Goal: Task Accomplishment & Management: Manage account settings

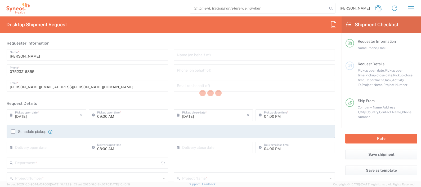
type input "[GEOGRAPHIC_DATA]"
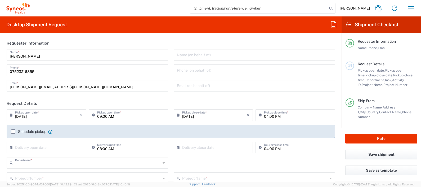
type input "8350"
type input "Syneos Health UK Limited"
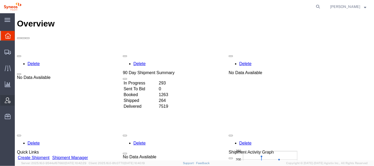
click at [18, 98] on span "Account Admin" at bounding box center [17, 100] width 4 height 11
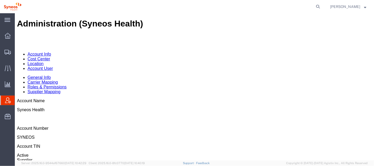
click at [53, 66] on link "Account User" at bounding box center [39, 68] width 25 height 4
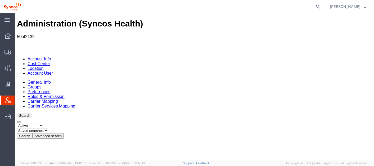
click at [63, 133] on button "Advanced search" at bounding box center [47, 136] width 31 height 6
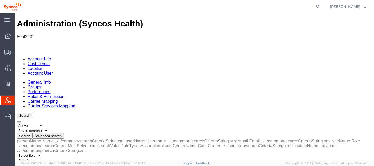
select select "email"
drag, startPoint x: 89, startPoint y: 81, endPoint x: 80, endPoint y: 111, distance: 31.0
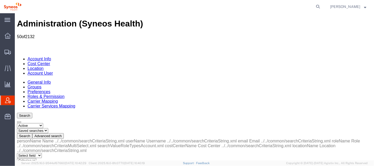
select select "is"
paste input "patrick.young@syneoshealth.com"
type input "patrick.young@syneoshealth.com"
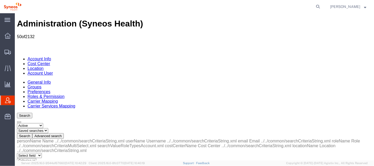
scroll to position [0, 0]
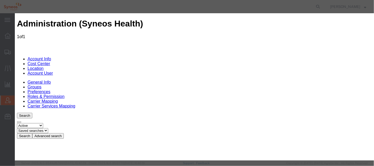
scroll to position [33, 0]
select select "COSTCENTER"
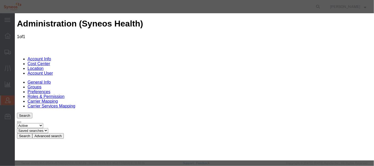
type input "3211"
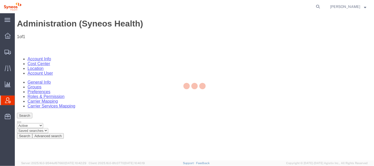
scroll to position [29, 0]
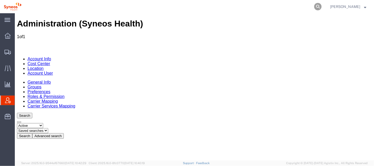
click at [321, 7] on icon at bounding box center [317, 6] width 7 height 7
paste input "56439406"
type input "56439406"
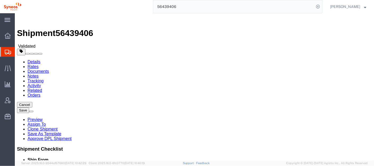
select select "48945"
select select
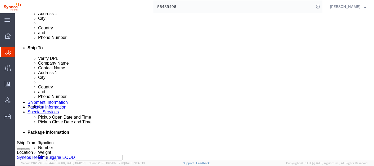
scroll to position [168, 0]
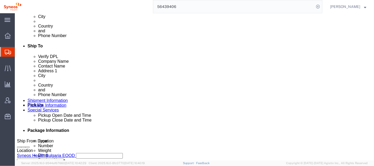
click div "Aug 13 2025 10:25 AM"
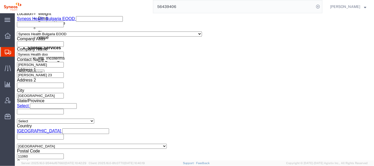
type input "10:30 AM"
click icon
click button "Apply"
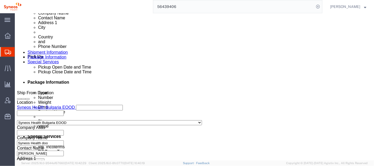
scroll to position [215, 0]
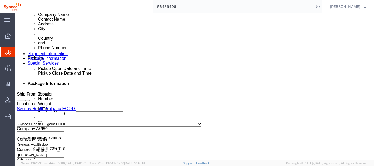
click div "Aug 13 2025 11:25 AM"
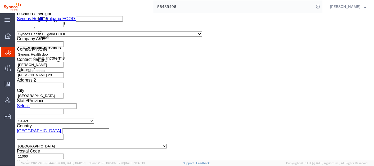
type input "4:25 PM"
click icon
click button "Apply"
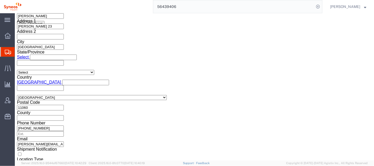
click button "Continue"
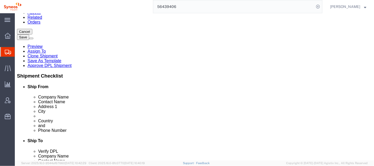
scroll to position [71, 0]
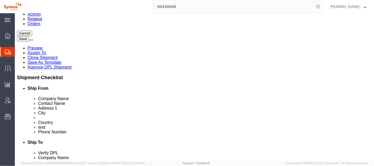
click link "Add Content"
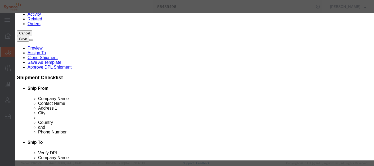
click input "text"
click h3 "Add content"
click input "text"
click button "Commodity library"
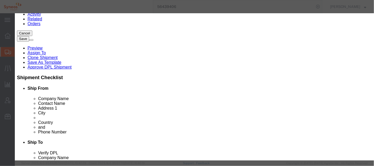
click icon "button"
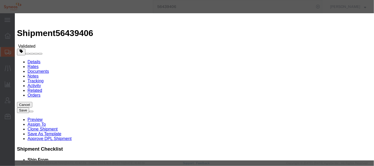
click input "text"
click icon "button"
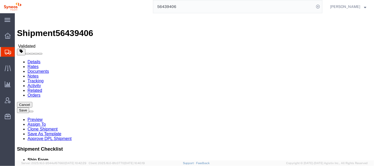
click span
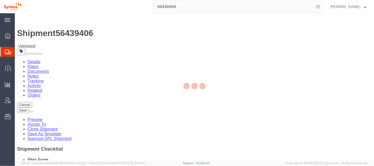
select select "ENV"
select select "CBOX"
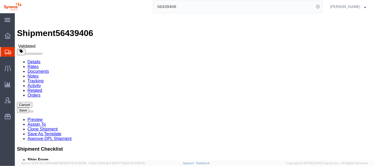
click span "button"
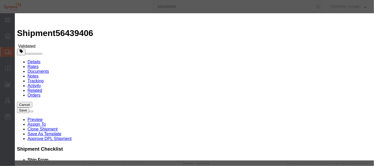
click icon "button"
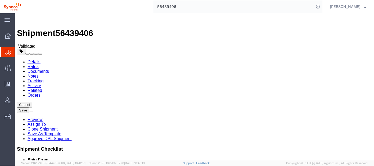
click span "button"
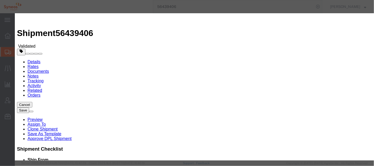
click input "text"
type input "document"
click icon "button"
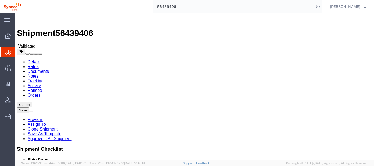
click button "Rate Shipment"
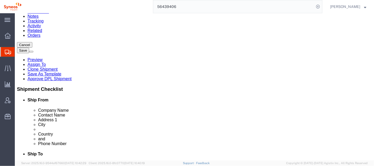
scroll to position [60, 0]
click select "Select cm ft in"
click select "Select kgs lbs"
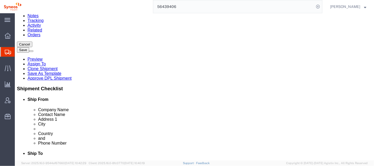
click button "Rate Shipment"
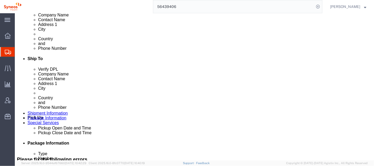
scroll to position [155, 0]
click span "button"
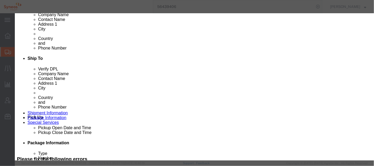
click button "Yes"
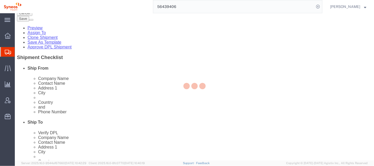
select select "ENV"
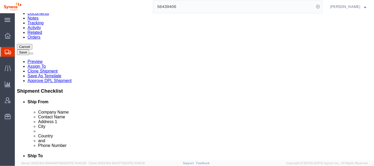
click button "Rate Shipment"
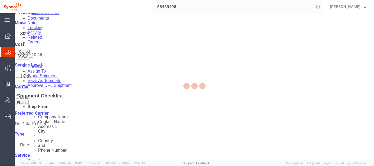
scroll to position [0, 0]
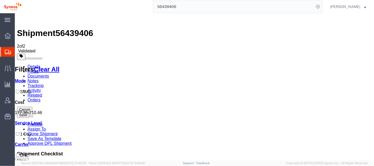
click at [32, 64] on link "Details" at bounding box center [33, 66] width 13 height 4
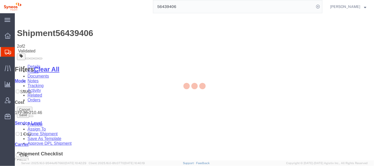
select select "48945"
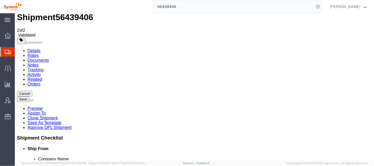
type input "serb"
select select "63774"
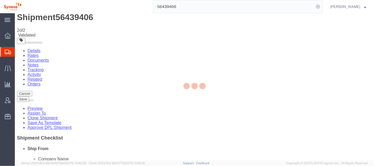
type input "Syneos Health d.o.o. Beograd Serbia"
type input "Syneos Health d.o.o. Beograd"
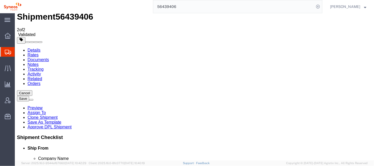
scroll to position [17, 0]
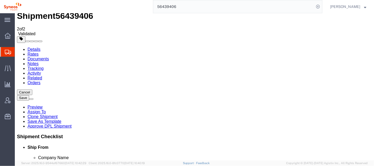
click button "Cancel"
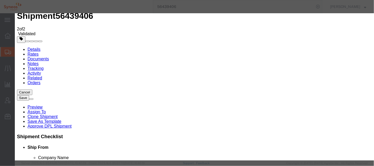
click button "No"
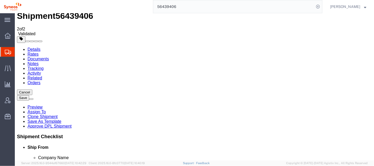
click at [19, 48] on span "Shipments" at bounding box center [17, 52] width 4 height 11
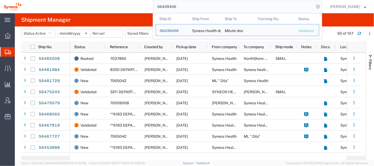
click at [197, 6] on input "56439406" at bounding box center [233, 6] width 161 height 13
click at [179, 29] on span "56439406" at bounding box center [169, 31] width 19 height 4
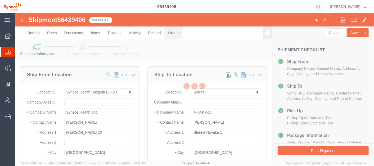
select select "48945"
select select
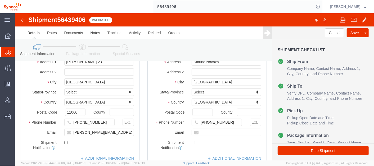
scroll to position [72, 0]
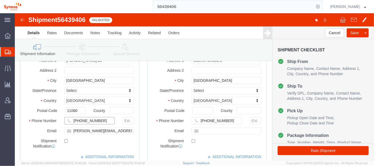
click input "+38162605083"
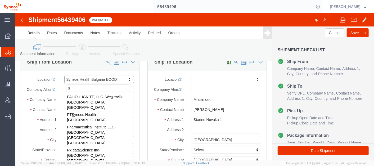
scroll to position [0, 0]
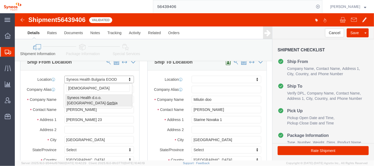
type input "serbia"
select select "63774"
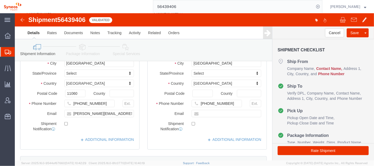
scroll to position [92, 0]
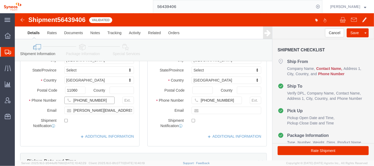
click input "+38162605083"
paste input "38162605083"
type input "38162605083"
click input "sonja.banovic@syneoshealth.com"
paste input "38162605083"
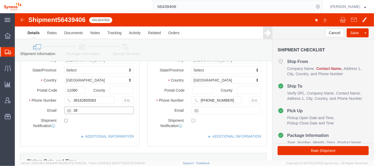
type input "3"
paste input "Banovic"
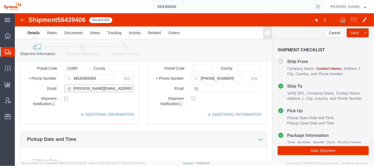
scroll to position [92, 0]
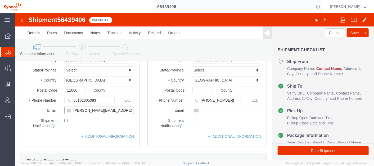
type input "sonja.Banovic@syneoshealth.com"
click label
click input "checkbox"
checkbox input "false"
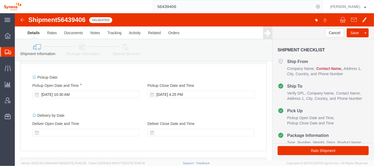
scroll to position [199, 0]
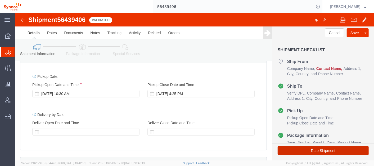
click button "Rate Shipment"
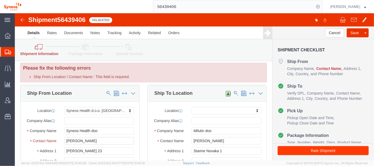
scroll to position [0, 0]
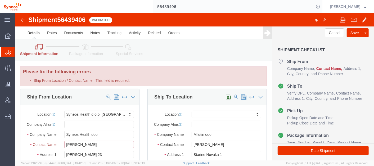
click input "Sonja Banovic"
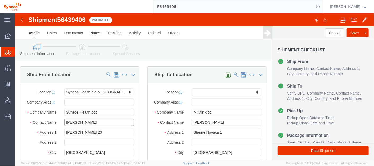
paste input "Banovic"
type input "Sonja Banovic"
click button "Rate Shipment"
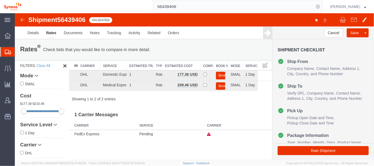
click at [174, 112] on h3 "1 Carrier Messages" at bounding box center [170, 113] width 203 height 12
click at [34, 34] on link "Details" at bounding box center [33, 32] width 19 height 13
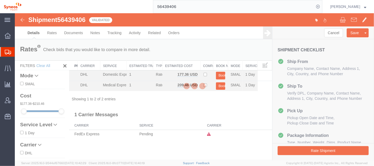
select select "63774"
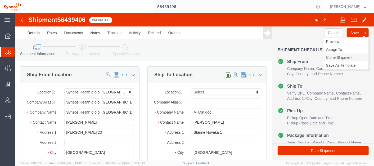
click link "Clone Shipment"
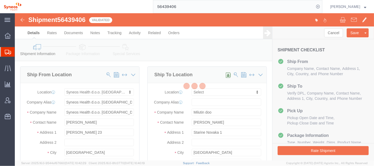
select select "63774"
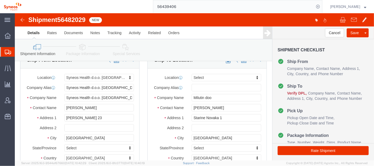
scroll to position [15, 0]
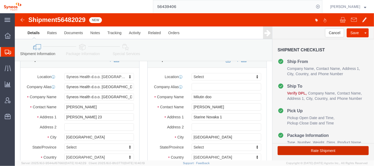
click button "Rate Shipment"
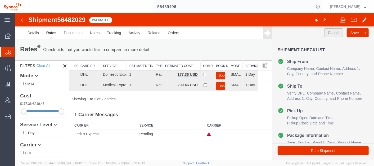
click at [332, 31] on button "Cancel" at bounding box center [333, 32] width 19 height 9
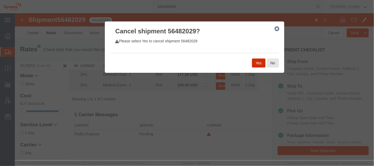
click at [258, 60] on button "Yes" at bounding box center [258, 62] width 13 height 9
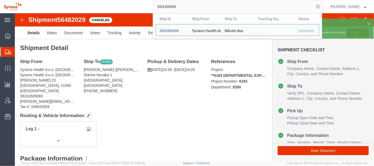
click at [191, 8] on input "56439406" at bounding box center [233, 6] width 161 height 13
click at [179, 29] on span "56439406" at bounding box center [169, 31] width 19 height 4
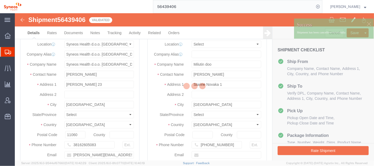
select select "63774"
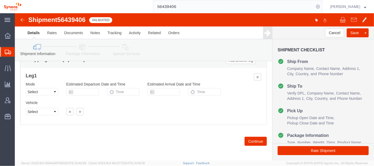
scroll to position [353, 0]
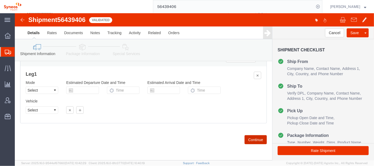
click button "Continue"
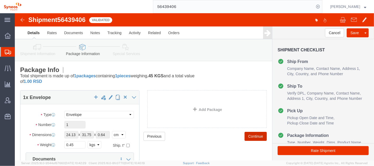
scroll to position [12, 0]
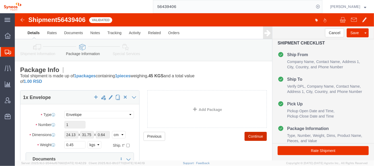
click button "Continue"
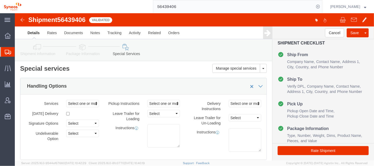
scroll to position [0, 0]
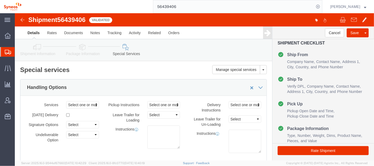
drag, startPoint x: 356, startPoint y: 128, endPoint x: 362, endPoint y: 5, distance: 123.2
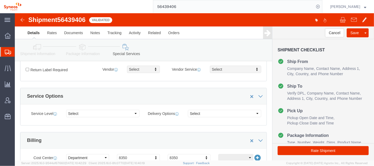
scroll to position [12, 0]
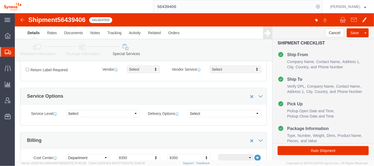
click ul "Details Rates Documents Notes Tracking Activity Related Orders"
click at [18, 98] on span "Account Admin" at bounding box center [17, 100] width 4 height 11
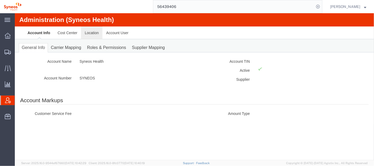
click at [87, 31] on link "Location" at bounding box center [91, 32] width 21 height 13
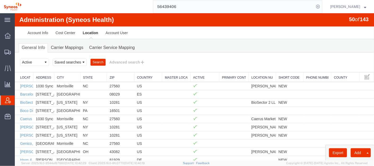
click at [141, 75] on link "Country" at bounding box center [148, 77] width 22 height 4
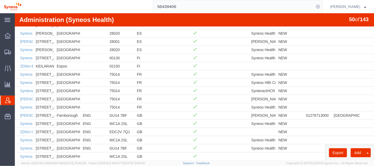
scroll to position [333, 0]
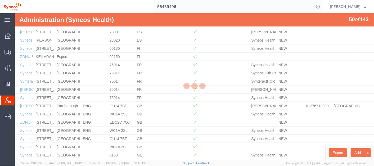
drag, startPoint x: 372, startPoint y: 44, endPoint x: 388, endPoint y: 170, distance: 127.0
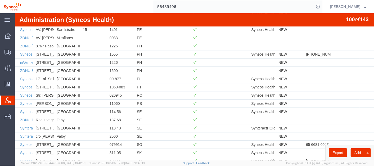
scroll to position [739, 0]
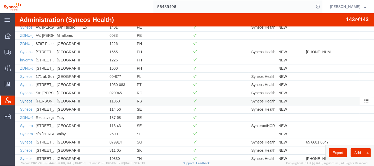
click at [25, 99] on link "Syneos Health d.o.o. [GEOGRAPHIC_DATA]-[GEOGRAPHIC_DATA]" at bounding box center [77, 101] width 114 height 4
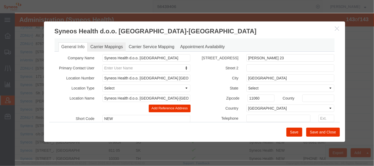
click at [111, 44] on link "Carrier Mappings" at bounding box center [106, 46] width 38 height 9
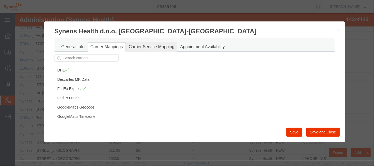
click at [146, 43] on link "Carrier Service Mapping" at bounding box center [151, 46] width 52 height 9
drag, startPoint x: 113, startPoint y: 90, endPoint x: 113, endPoint y: 98, distance: 8.2
click at [113, 98] on div "DHL Descartes MK Data FedEx Express FedEx Freight GoogleMaps Geocode GoogleMaps…" at bounding box center [86, 95] width 64 height 61
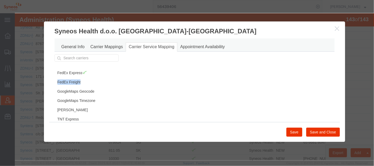
scroll to position [0, 0]
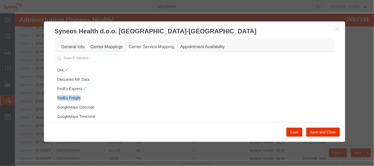
click at [112, 90] on div "DHL Descartes MK Data FedEx Express FedEx Freight GoogleMaps Geocode GoogleMaps…" at bounding box center [86, 95] width 64 height 61
click at [337, 28] on icon "button" at bounding box center [337, 28] width 4 height 4
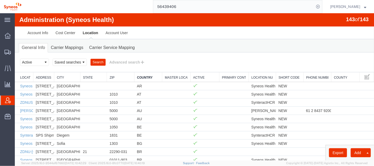
scroll to position [5, 0]
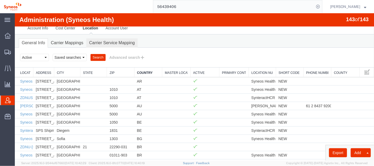
click at [108, 41] on link "Carrier Service Mapping" at bounding box center [112, 42] width 52 height 9
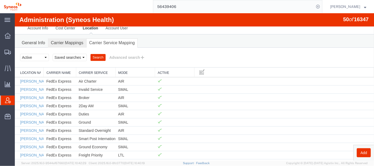
click at [71, 42] on link "Carrier Mappings" at bounding box center [67, 42] width 38 height 9
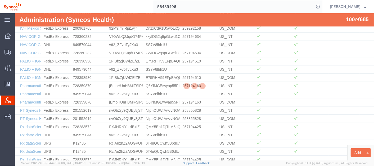
scroll to position [739, 0]
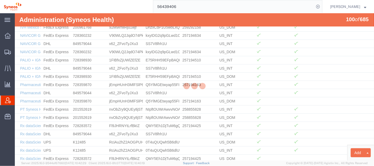
drag, startPoint x: 371, startPoint y: 76, endPoint x: 388, endPoint y: 172, distance: 98.0
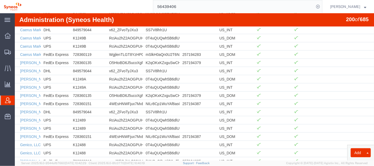
scroll to position [0, 0]
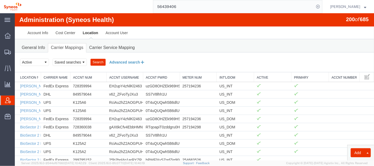
click at [119, 60] on button "Advanced search" at bounding box center [126, 61] width 43 height 9
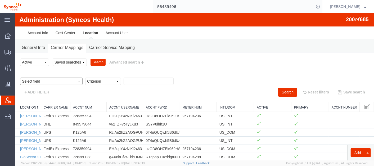
click at [46, 80] on select "Select field Accnt Num Accnt Number Alias Accnt Username Carrier Name Int'l/Dom…" at bounding box center [51, 80] width 62 height 7
select select "locationName"
click at [20, 77] on select "Select field Accnt Num Accnt Number Alias Accnt Username Carrier Name Int'l/Dom…" at bounding box center [51, 80] width 62 height 7
click at [89, 80] on select "Criterion contains does not contain is is blank is not blank starts with" at bounding box center [103, 80] width 36 height 7
select select "is"
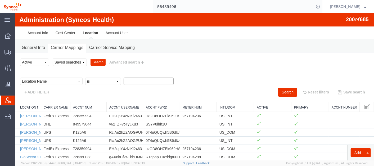
click at [85, 77] on select "Criterion contains does not contain is is blank is not blank starts with" at bounding box center [103, 80] width 36 height 7
click at [281, 89] on button "Search" at bounding box center [287, 91] width 19 height 9
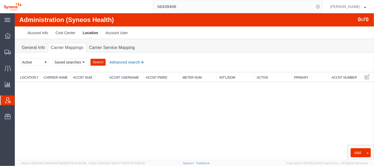
click at [129, 61] on button "Advanced search" at bounding box center [126, 61] width 43 height 9
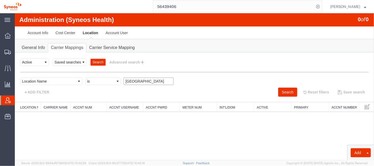
click at [123, 81] on input "serbia" at bounding box center [148, 80] width 50 height 7
type input "s"
type input "belgrade"
click at [290, 89] on button "Search" at bounding box center [287, 91] width 19 height 9
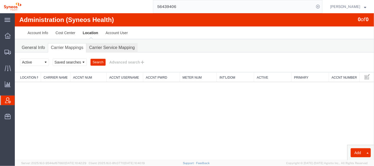
click at [117, 48] on link "Carrier Service Mapping" at bounding box center [112, 47] width 52 height 9
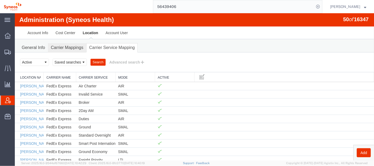
click at [69, 44] on link "Carrier Mappings" at bounding box center [67, 47] width 38 height 9
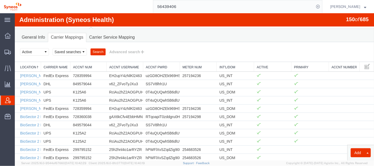
scroll to position [2, 0]
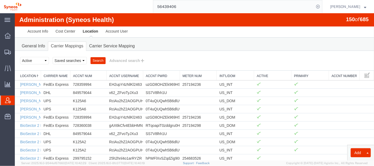
click at [40, 72] on div at bounding box center [41, 77] width 2 height 10
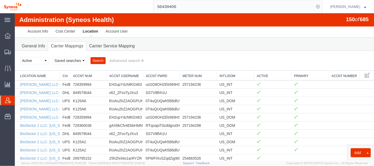
drag, startPoint x: 40, startPoint y: 71, endPoint x: 108, endPoint y: 75, distance: 68.1
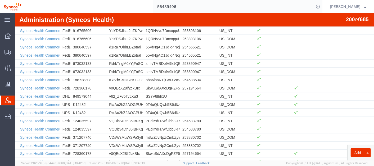
scroll to position [1552, 0]
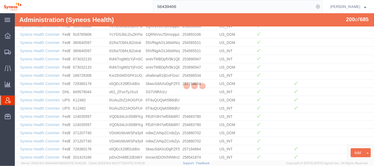
drag, startPoint x: 372, startPoint y: 150, endPoint x: 388, endPoint y: 172, distance: 27.8
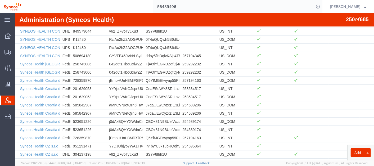
scroll to position [1959, 0]
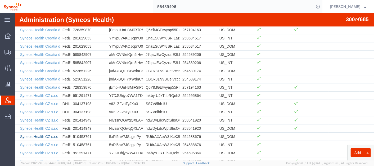
click at [43, 134] on link "Syneos Health CZ s.r.o" at bounding box center [39, 136] width 38 height 4
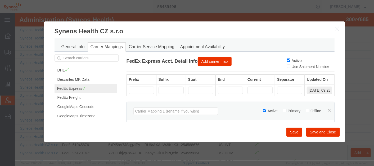
click at [336, 29] on icon "button" at bounding box center [337, 28] width 4 height 4
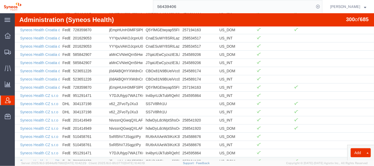
click at [30, 159] on link "Syneos Health d.o.o. [GEOGRAPHIC_DATA]-[GEOGRAPHIC_DATA]" at bounding box center [77, 161] width 114 height 4
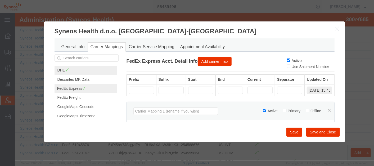
click at [81, 68] on link "DHL" at bounding box center [85, 69] width 63 height 9
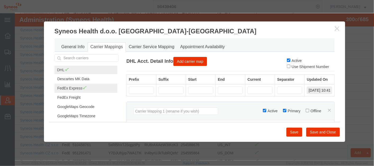
click at [79, 87] on link "FedEx Express" at bounding box center [85, 87] width 63 height 9
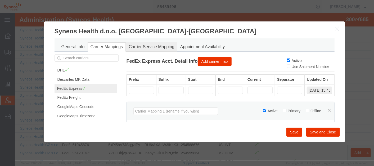
click at [142, 49] on link "Carrier Service Mapping" at bounding box center [151, 46] width 52 height 9
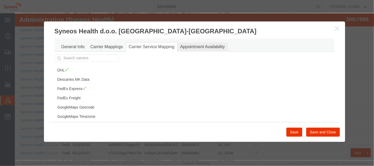
click at [192, 46] on link "Appointment Availability" at bounding box center [202, 46] width 51 height 9
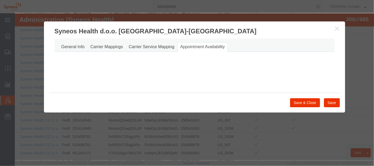
select select "AM"
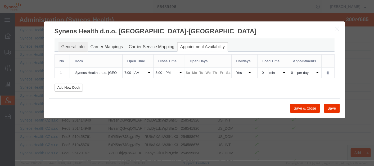
click at [77, 43] on link "General Info" at bounding box center [72, 46] width 29 height 9
click at [74, 48] on link "General Info" at bounding box center [72, 46] width 29 height 9
click at [336, 27] on icon "button" at bounding box center [337, 28] width 4 height 4
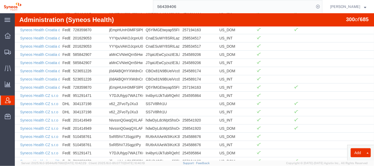
click at [19, 99] on span "Account Admin" at bounding box center [17, 100] width 4 height 11
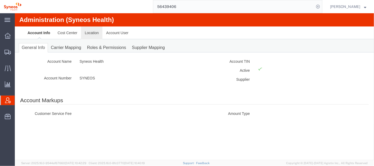
click at [90, 32] on link "Location" at bounding box center [91, 32] width 21 height 13
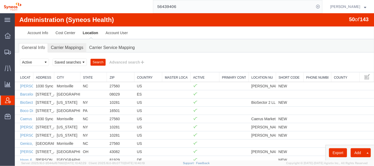
click at [70, 47] on link "Carrier Mappings" at bounding box center [67, 47] width 38 height 9
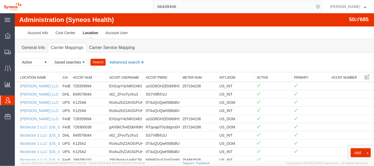
click at [117, 62] on button "Advanced search" at bounding box center [126, 61] width 43 height 9
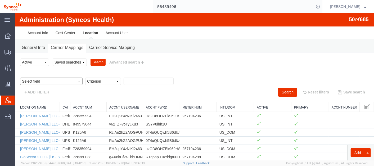
click at [52, 79] on select "Select field Accnt Num Accnt Number Alias Accnt Username Carrier Name Int'l/Dom…" at bounding box center [51, 80] width 62 height 7
select select "locationName"
click at [20, 77] on select "Select field Accnt Num Accnt Number Alias Accnt Username Carrier Name Int'l/Dom…" at bounding box center [51, 80] width 62 height 7
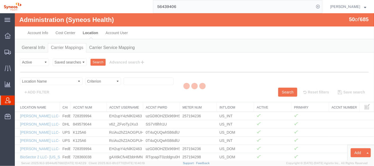
click at [94, 81] on div at bounding box center [194, 86] width 359 height 147
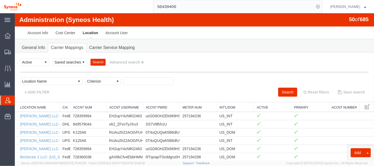
click at [94, 81] on select "Criterion contains does not contain is is blank is not blank starts with" at bounding box center [103, 80] width 36 height 7
select select "is"
click at [85, 77] on select "Criterion contains does not contain is is blank is not blank starts with" at bounding box center [103, 80] width 36 height 7
click at [281, 89] on button "Search" at bounding box center [287, 91] width 19 height 9
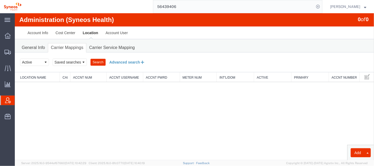
click at [131, 59] on button "Advanced search" at bounding box center [126, 61] width 43 height 9
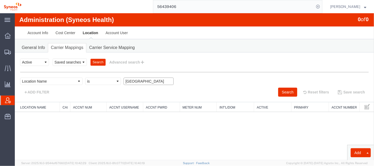
click at [123, 80] on input "serbia" at bounding box center [148, 80] width 50 height 7
type input "s"
click at [96, 80] on select "Criterion contains does not contain is is blank is not blank starts with" at bounding box center [103, 80] width 36 height 7
select select "contains"
click at [85, 77] on select "Criterion contains does not contain is is blank is not blank starts with" at bounding box center [103, 80] width 36 height 7
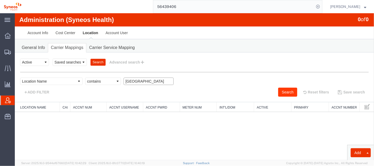
type input "serbia"
click at [284, 90] on button "Search" at bounding box center [287, 91] width 19 height 9
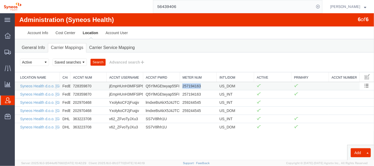
drag, startPoint x: 200, startPoint y: 85, endPoint x: 183, endPoint y: 85, distance: 17.7
click at [183, 85] on td "257194163" at bounding box center [197, 85] width 37 height 8
copy td "257194163"
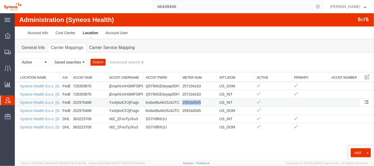
drag, startPoint x: 203, startPoint y: 101, endPoint x: 181, endPoint y: 101, distance: 21.7
click at [181, 101] on td "259244545" at bounding box center [197, 102] width 37 height 8
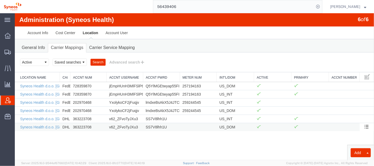
drag, startPoint x: 181, startPoint y: 101, endPoint x: 191, endPoint y: 128, distance: 28.5
click at [191, 128] on td at bounding box center [197, 126] width 37 height 8
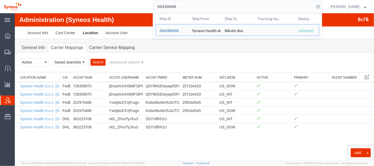
click at [195, 9] on input "56439406" at bounding box center [233, 6] width 161 height 13
click at [179, 31] on span "56439406" at bounding box center [169, 31] width 19 height 4
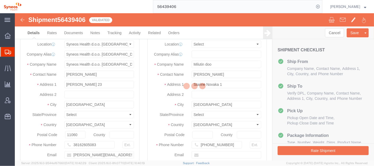
select select "63774"
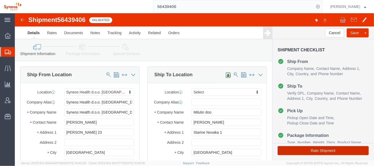
click button "Rate Shipment"
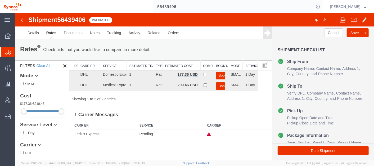
click at [183, 42] on div "Rates Check bids that you would like to compare in more detail. Compare Filter" at bounding box center [143, 49] width 257 height 21
